Goal: Task Accomplishment & Management: Use online tool/utility

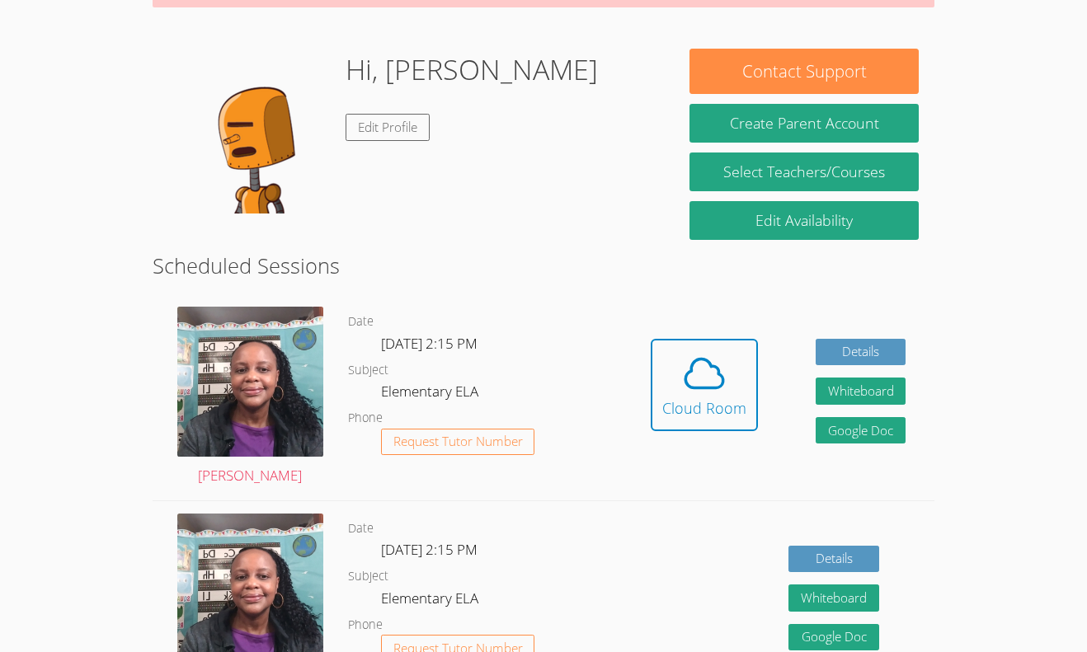
scroll to position [221, 0]
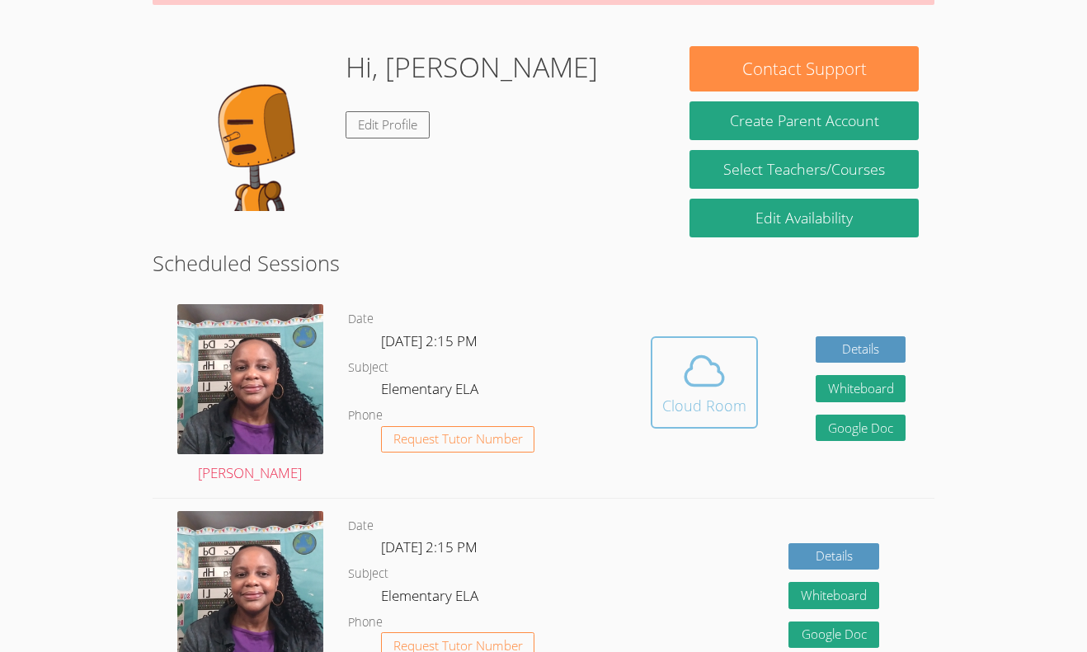
click at [745, 401] on button "Cloud Room" at bounding box center [704, 382] width 107 height 92
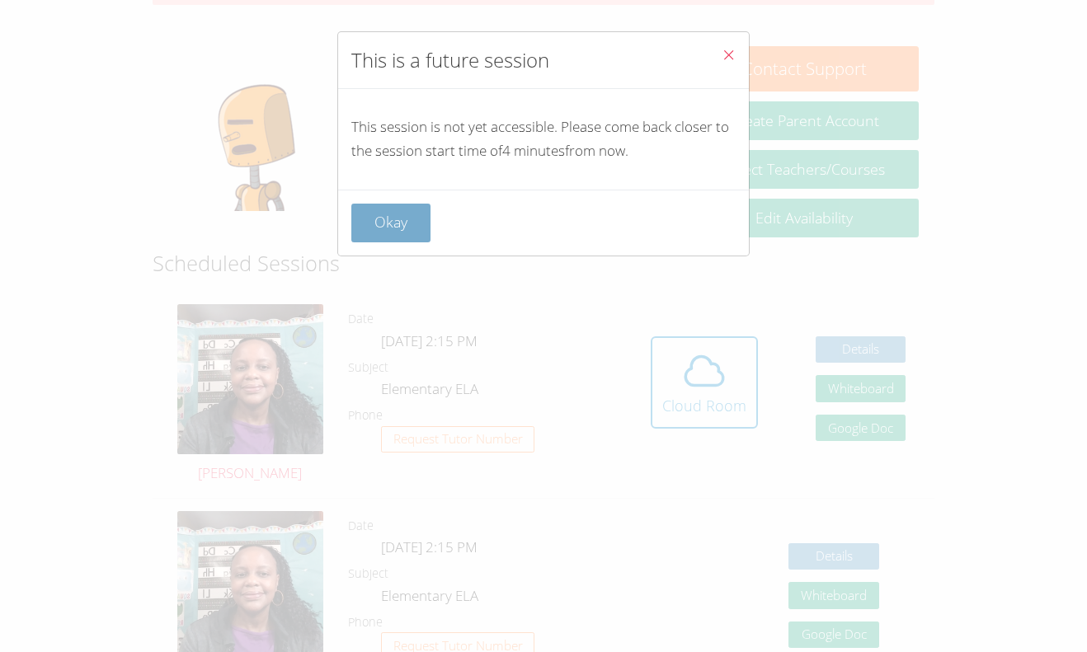
drag, startPoint x: 386, startPoint y: 219, endPoint x: 402, endPoint y: 226, distance: 17.8
click at [402, 226] on button "Okay" at bounding box center [390, 223] width 79 height 39
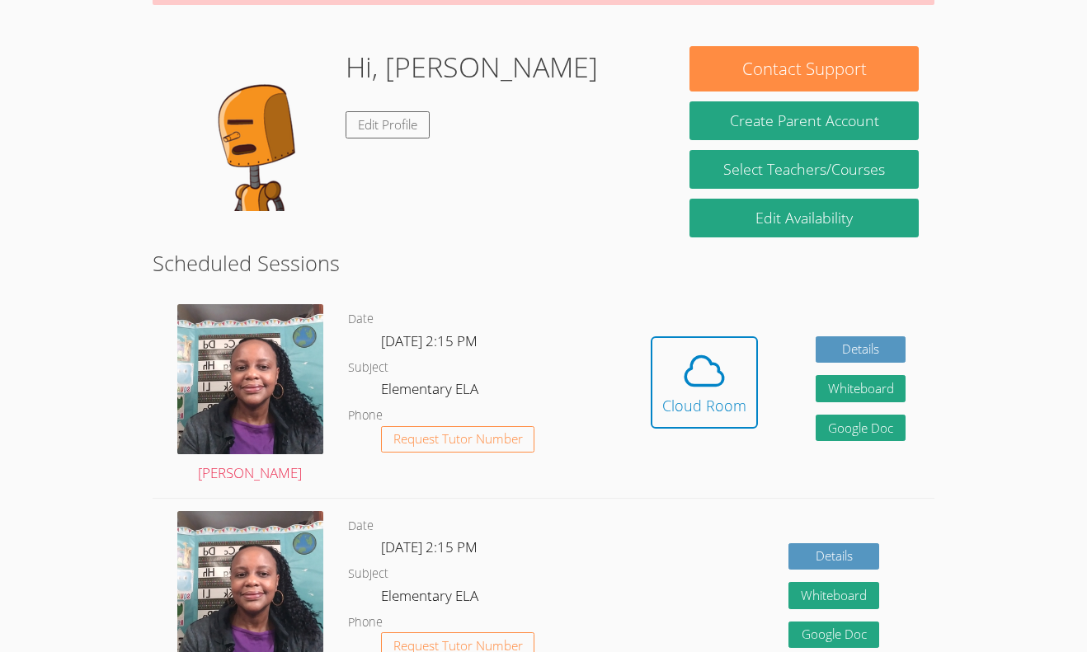
click at [379, 125] on link "Edit Profile" at bounding box center [388, 124] width 84 height 27
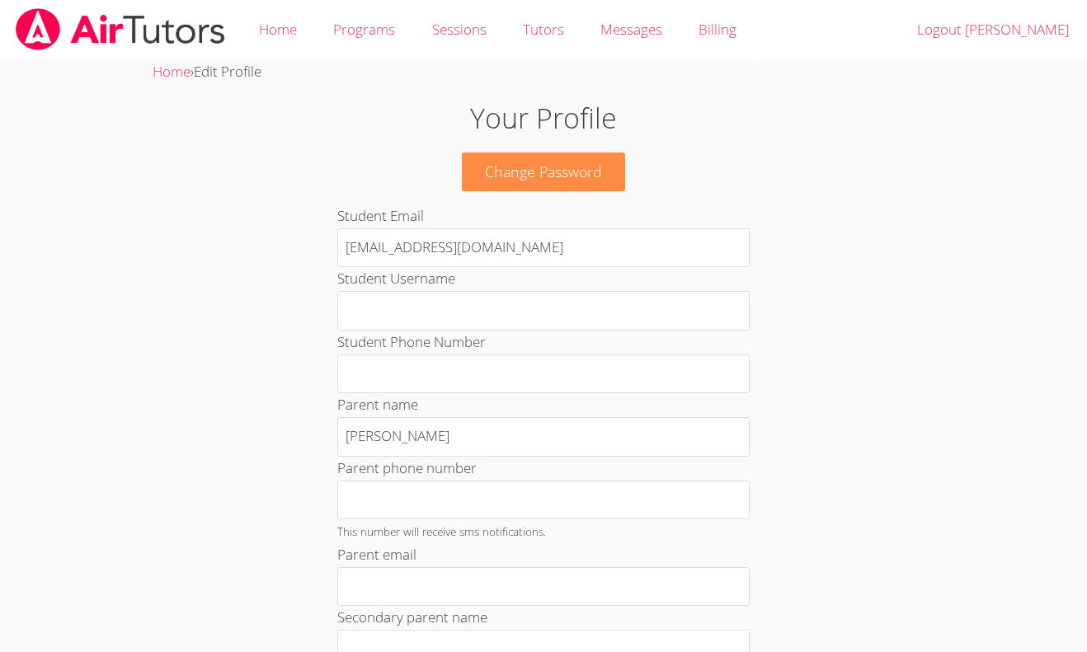
scroll to position [740, 0]
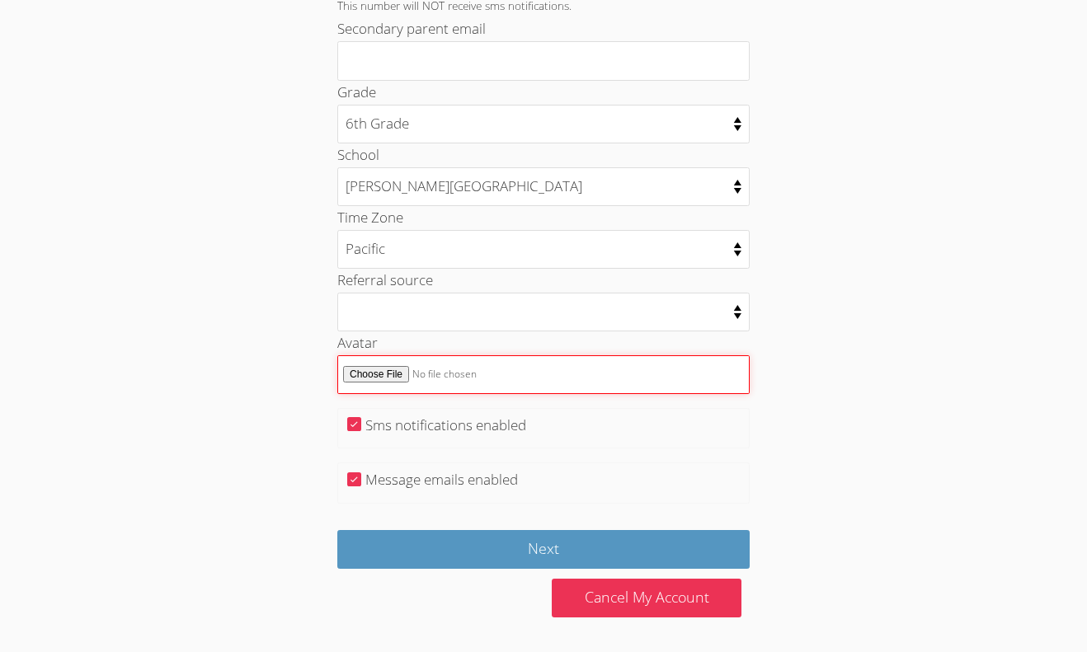
click at [384, 375] on input "Avatar" at bounding box center [543, 374] width 412 height 39
type input "C:\fakepath\_ (31).jpeg"
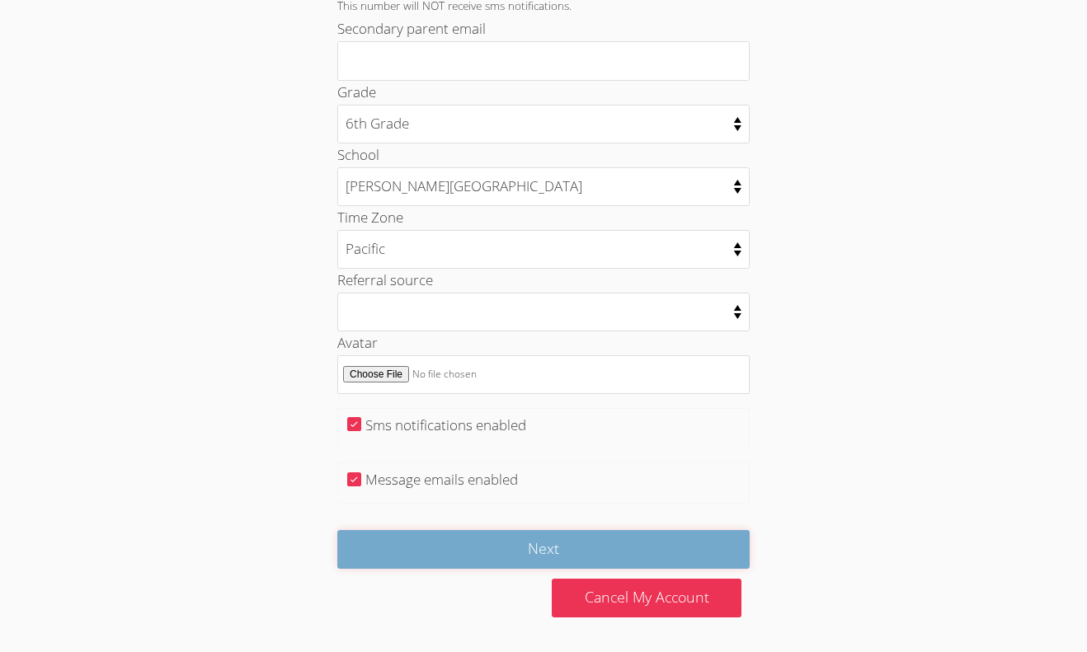
click at [384, 559] on input "Next" at bounding box center [543, 549] width 412 height 39
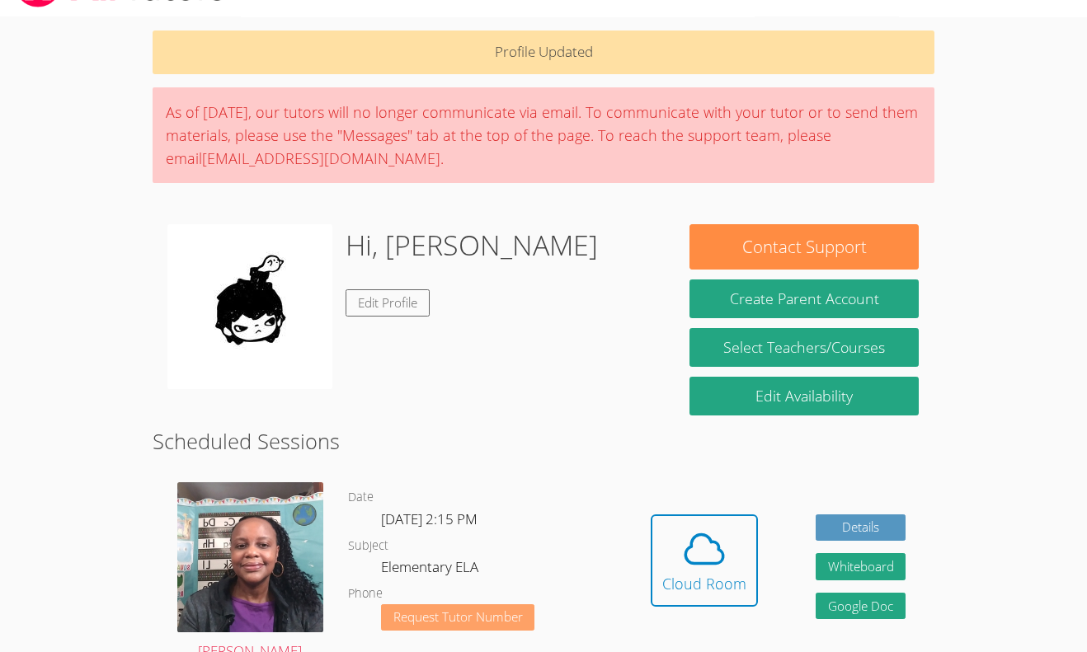
scroll to position [45, 0]
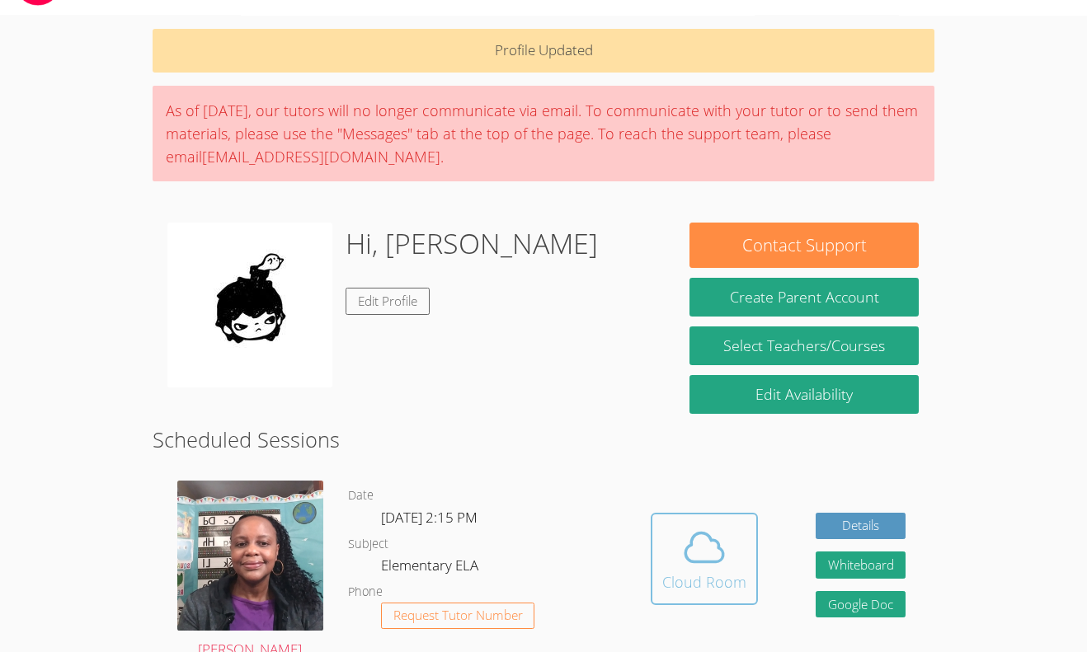
click at [699, 539] on icon at bounding box center [704, 548] width 46 height 46
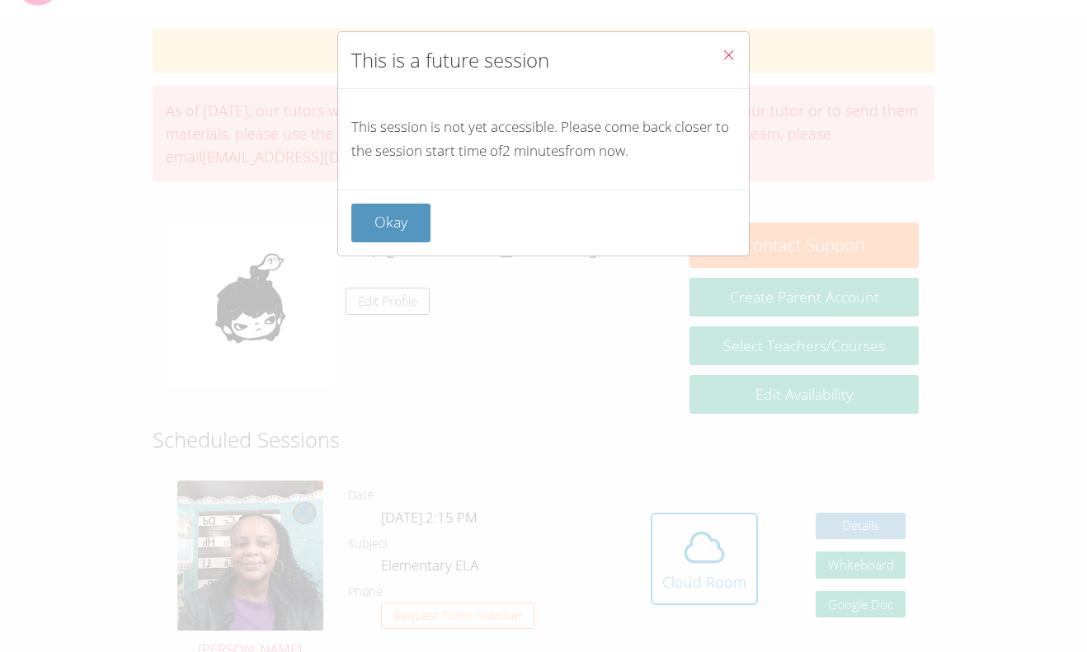
click at [391, 199] on div "Okay" at bounding box center [543, 223] width 411 height 66
click at [401, 214] on button "Okay" at bounding box center [390, 223] width 79 height 39
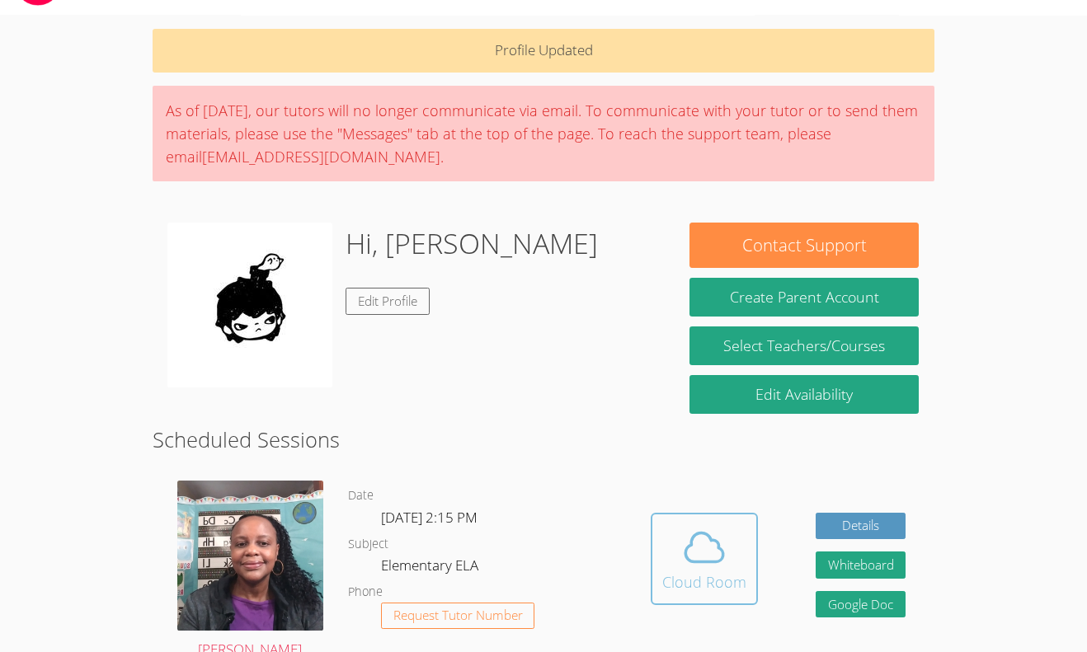
click at [688, 537] on icon at bounding box center [704, 548] width 46 height 46
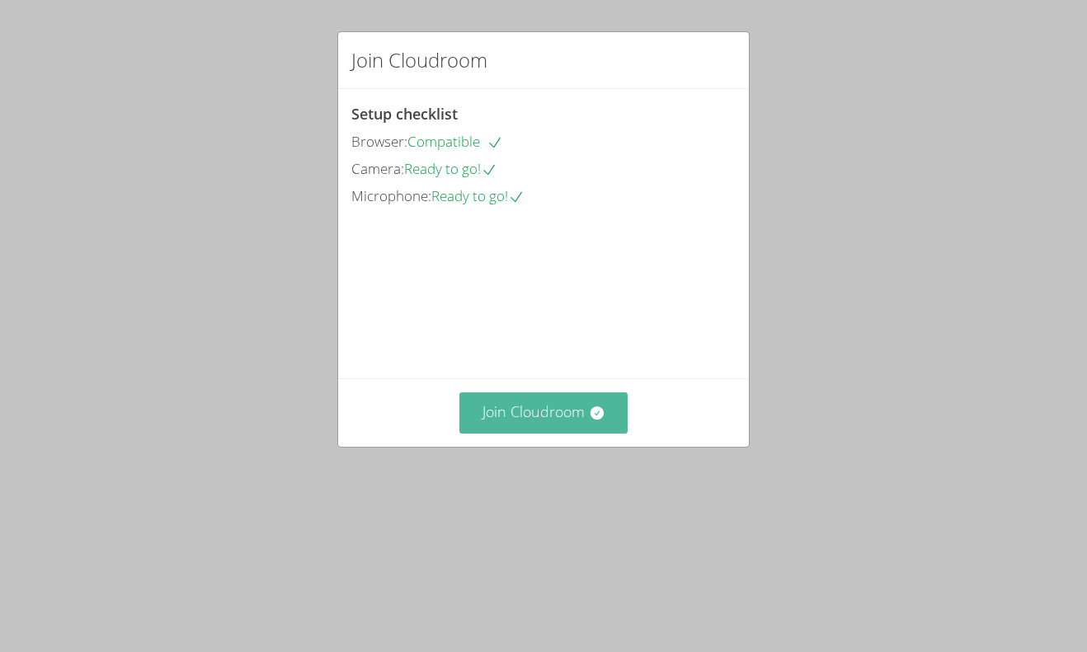
click at [596, 420] on icon at bounding box center [596, 413] width 13 height 13
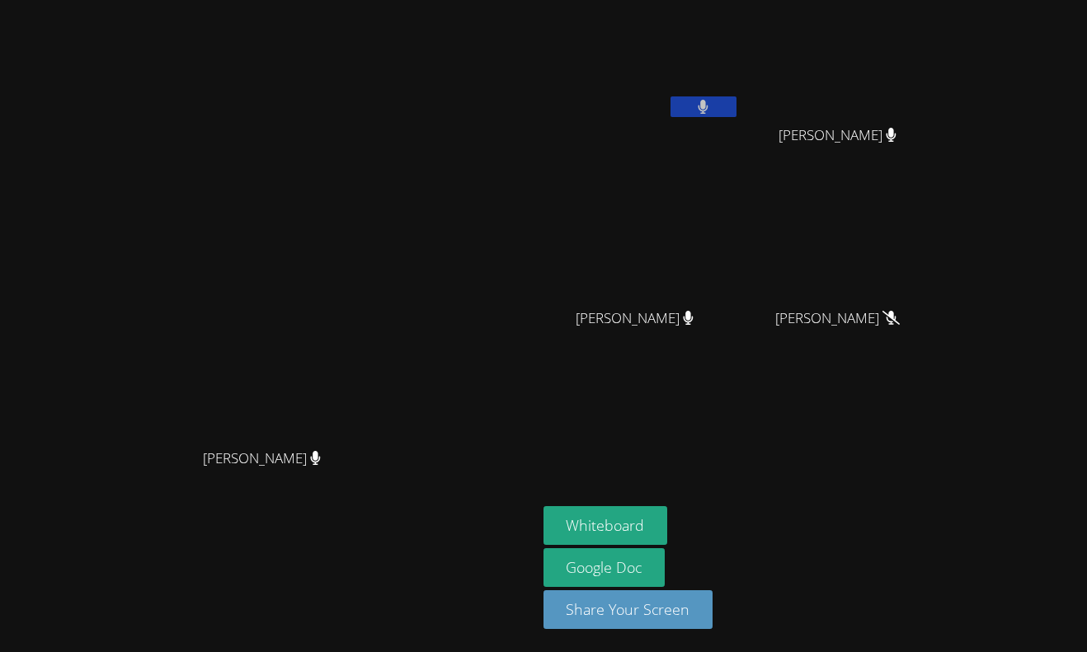
click at [708, 105] on icon at bounding box center [704, 107] width 10 height 14
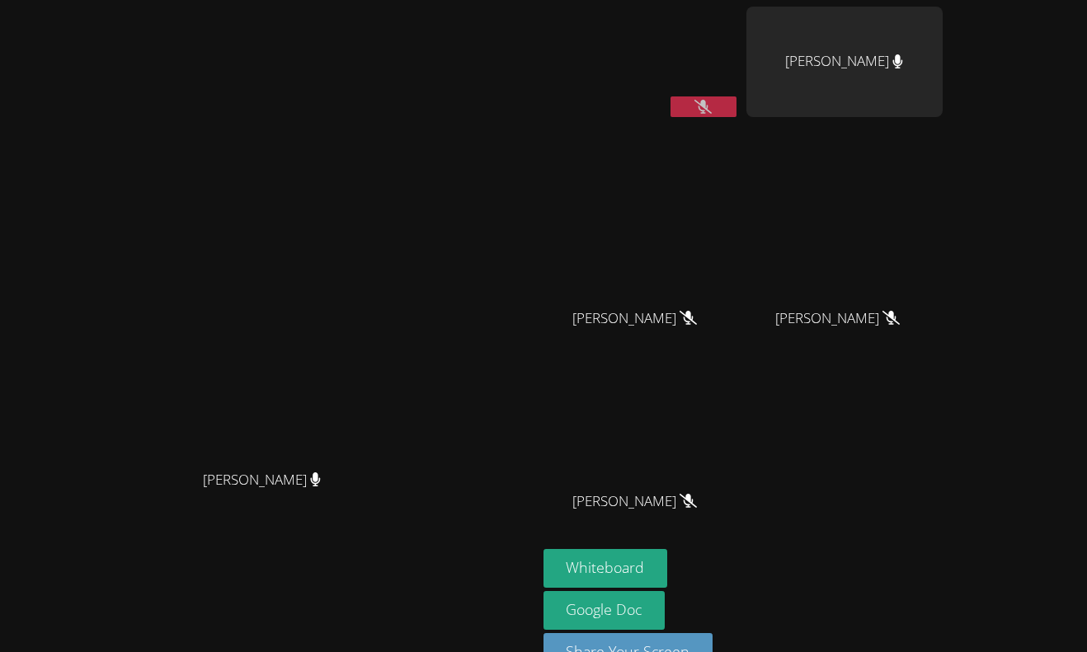
click at [712, 105] on icon at bounding box center [702, 107] width 17 height 14
click at [708, 105] on icon at bounding box center [704, 107] width 10 height 14
click at [668, 566] on button "Whiteboard" at bounding box center [605, 568] width 125 height 39
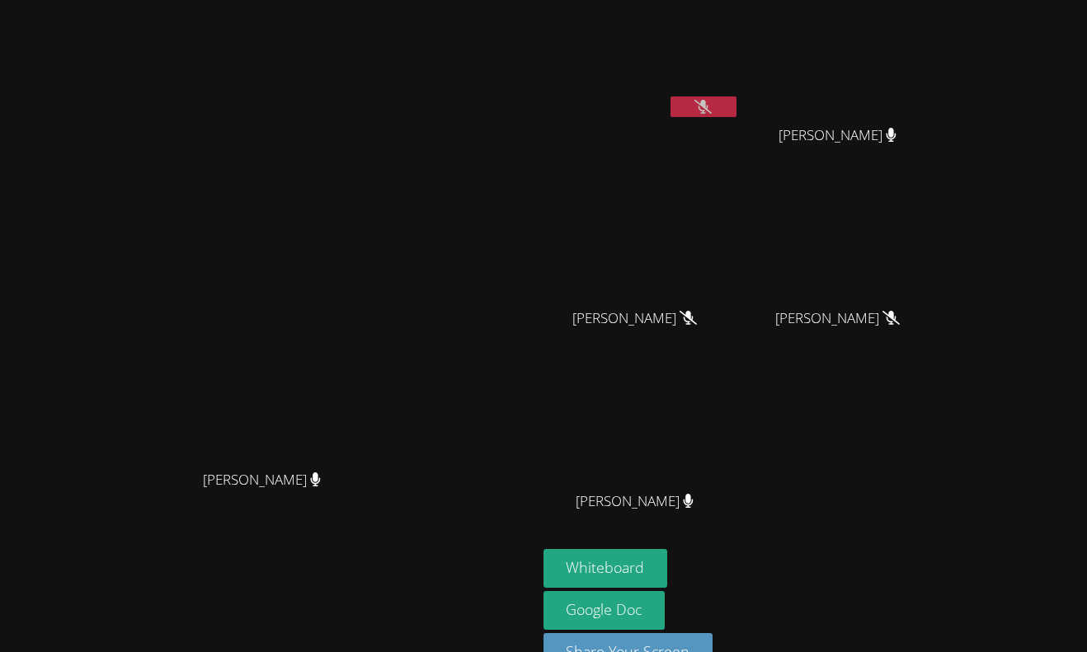
click at [736, 106] on button at bounding box center [703, 106] width 66 height 21
click at [712, 109] on icon at bounding box center [702, 107] width 17 height 14
click at [736, 109] on button at bounding box center [703, 106] width 66 height 21
click at [736, 106] on button at bounding box center [703, 106] width 66 height 21
click at [736, 104] on button at bounding box center [703, 106] width 66 height 21
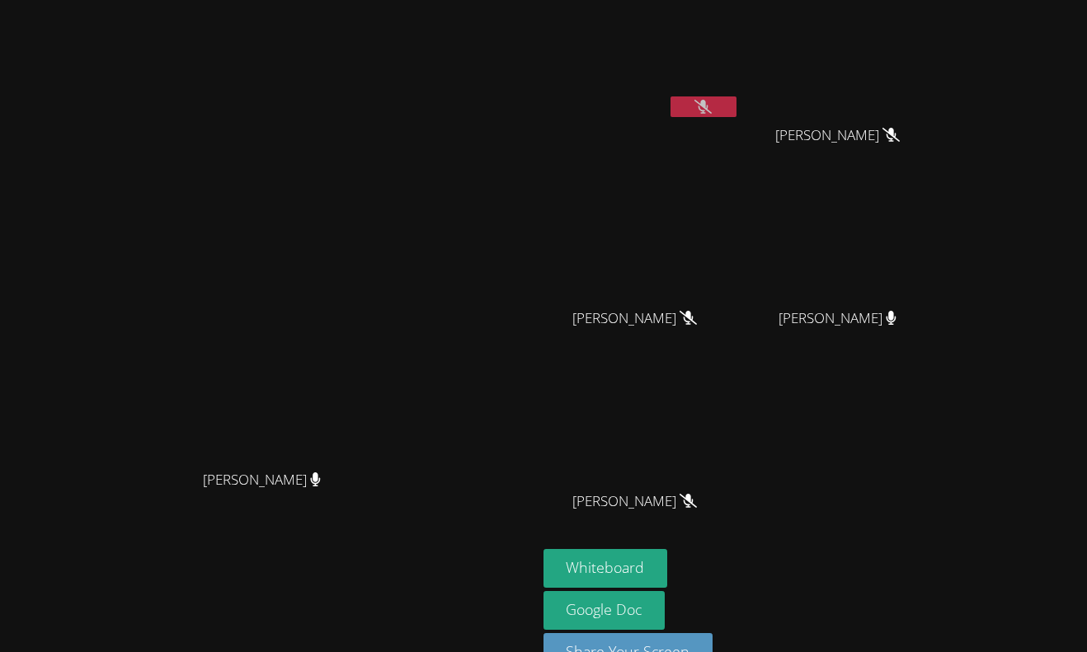
click at [736, 105] on button at bounding box center [703, 106] width 66 height 21
click at [736, 110] on button at bounding box center [703, 106] width 66 height 21
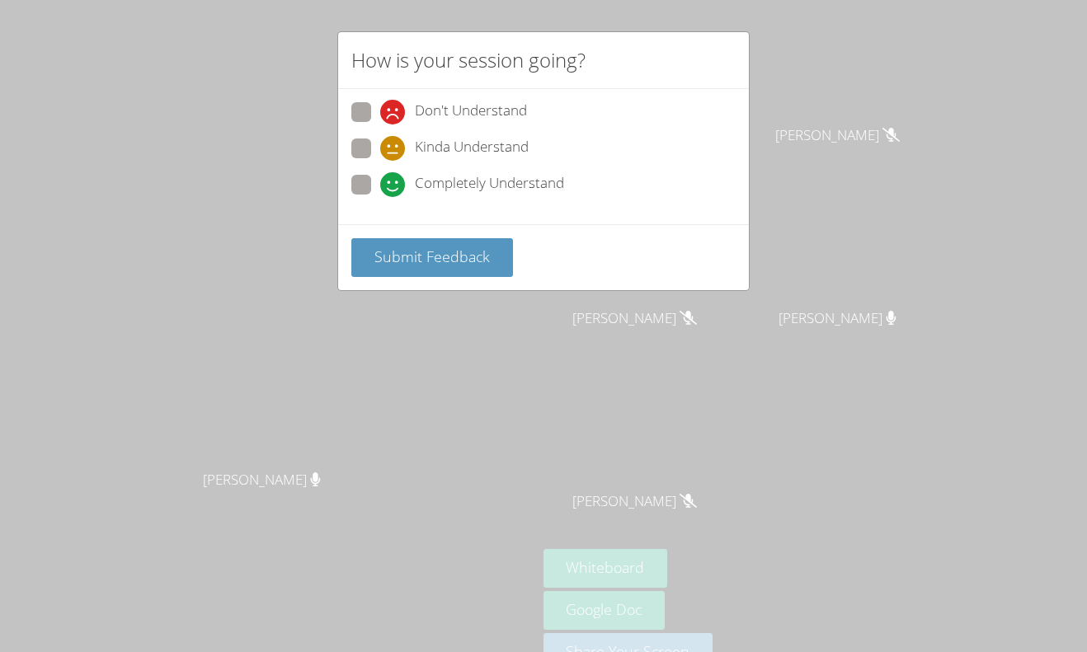
click at [368, 136] on div "Don't Understand Kinda Understand Completely Understand" at bounding box center [543, 153] width 384 height 102
click at [380, 161] on span at bounding box center [380, 161] width 0 height 0
click at [380, 146] on input "Kinda Understand" at bounding box center [387, 146] width 14 height 14
radio input "true"
click at [435, 248] on span "Submit Feedback" at bounding box center [431, 257] width 115 height 20
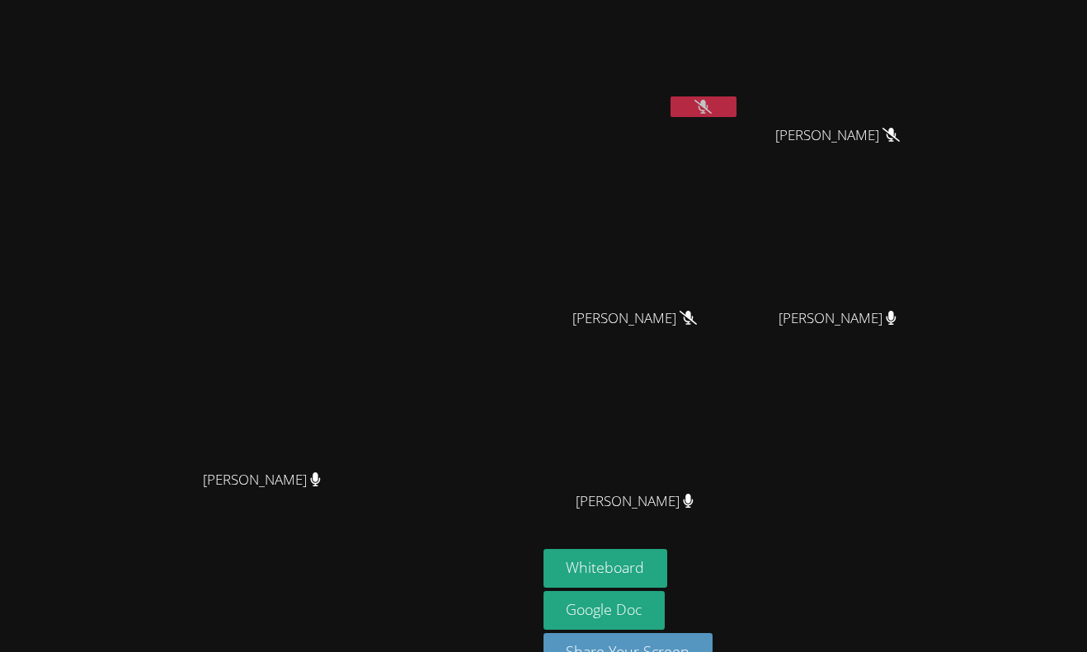
click at [736, 107] on button at bounding box center [703, 106] width 66 height 21
click at [694, 504] on icon at bounding box center [688, 501] width 11 height 14
click at [694, 503] on icon at bounding box center [688, 501] width 11 height 14
drag, startPoint x: 1026, startPoint y: 127, endPoint x: 1037, endPoint y: 148, distance: 24.0
click at [943, 148] on div "Gia Bao Nguyen" at bounding box center [844, 150] width 196 height 66
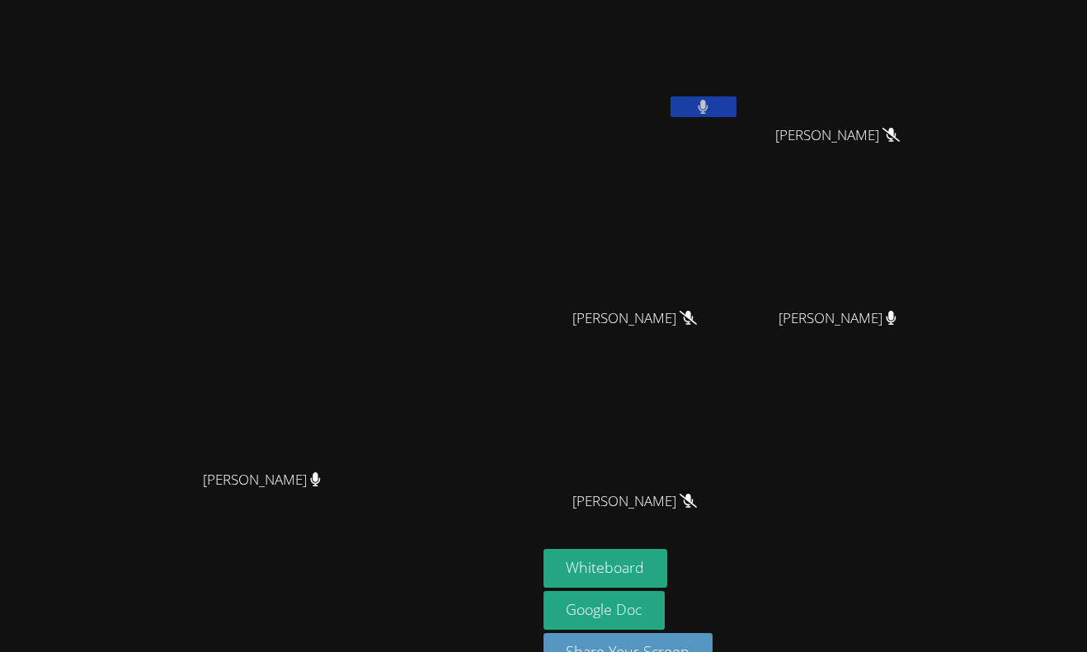
click at [736, 110] on button at bounding box center [703, 106] width 66 height 21
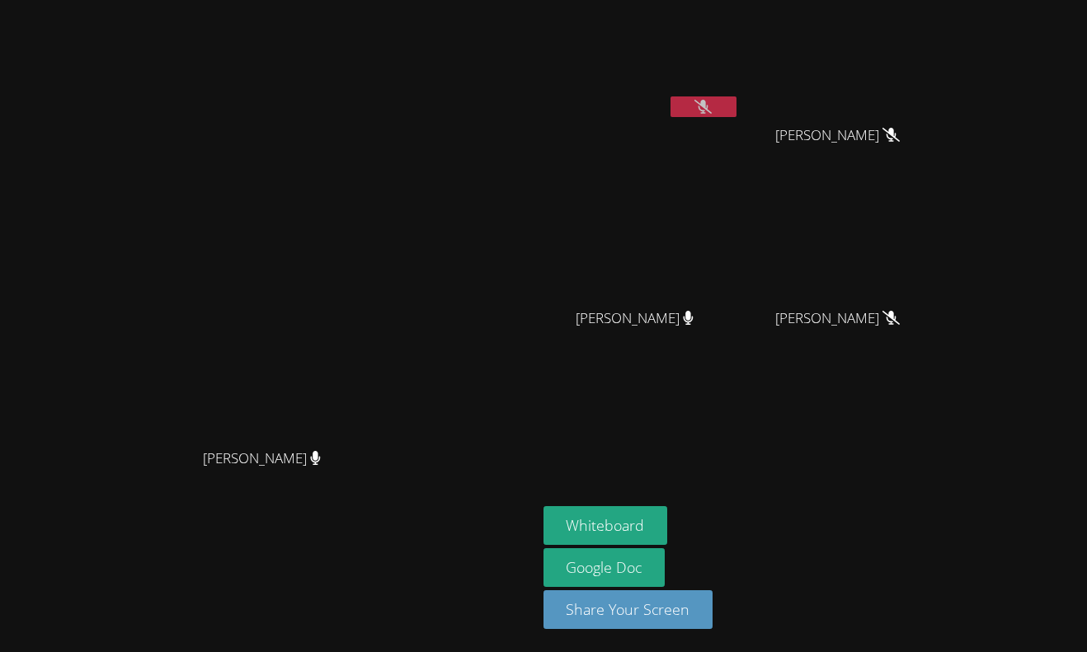
click at [736, 110] on button at bounding box center [703, 106] width 66 height 21
click at [736, 104] on button at bounding box center [703, 106] width 66 height 21
